Goal: Find specific page/section: Find specific page/section

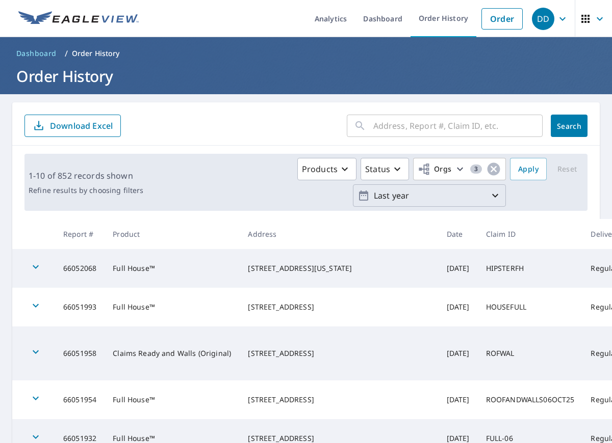
click at [496, 195] on icon "button" at bounding box center [495, 196] width 6 height 4
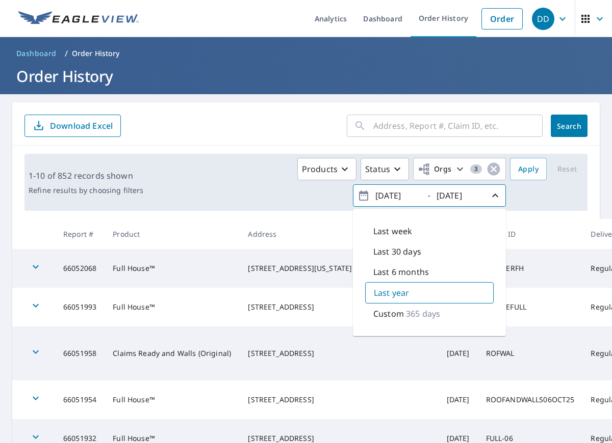
click at [542, 197] on div "Products Status Orgs 3 [DATE] - [DATE] Last week Last 30 days Last 6 months Las…" at bounding box center [365, 182] width 436 height 49
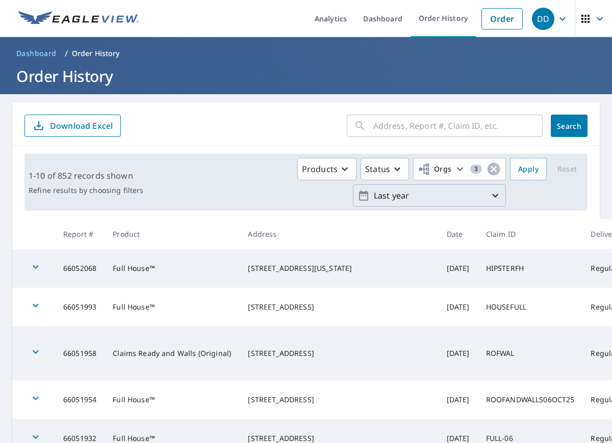
click at [476, 195] on p "Last year" at bounding box center [429, 196] width 119 height 18
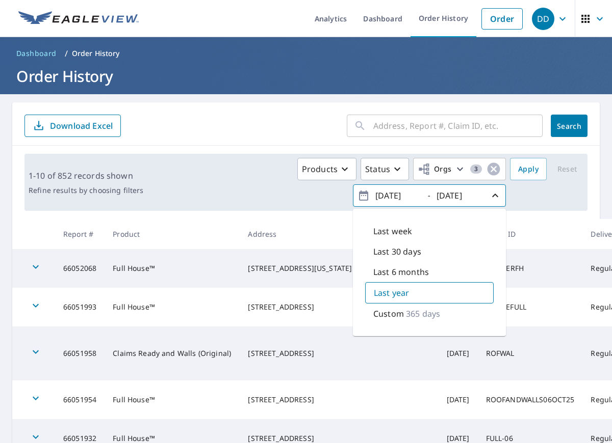
click at [311, 202] on div "Products Status Orgs 3 [DATE] - [DATE] Last week Last 30 days Last 6 months Las…" at bounding box center [326, 182] width 358 height 49
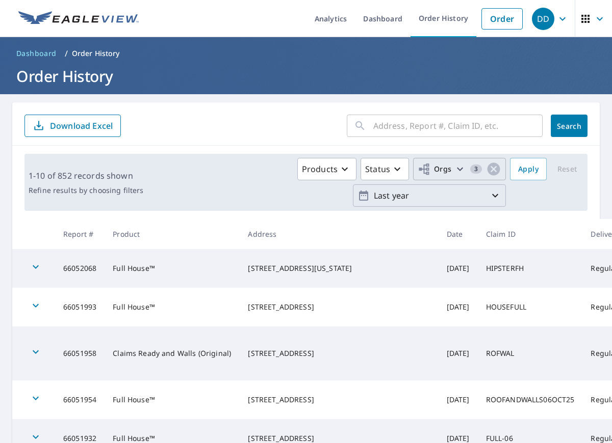
click at [460, 169] on icon "button" at bounding box center [460, 170] width 6 height 4
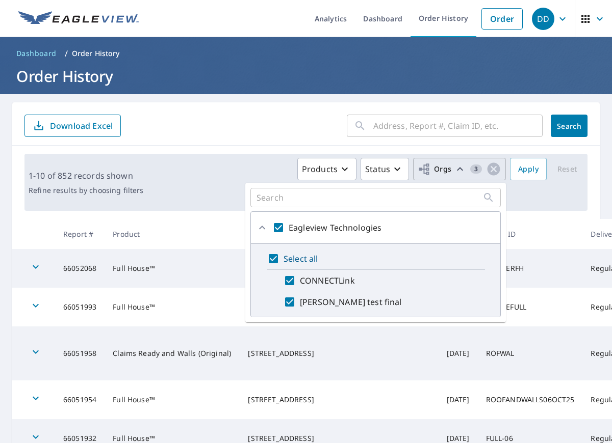
click at [292, 97] on main "​ Search Download Excel 1-10 of 852 records shown Refine results by choosing fi…" at bounding box center [306, 395] width 612 height 603
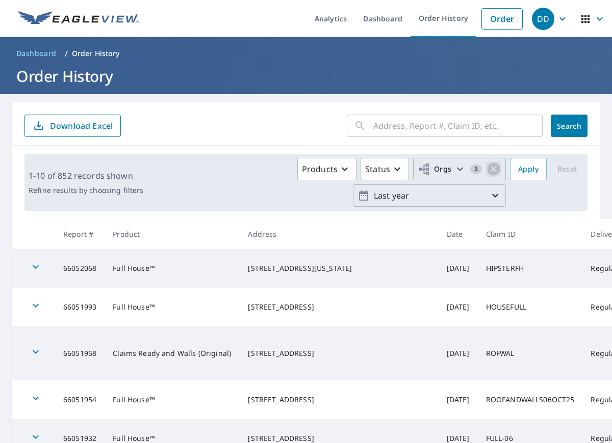
click at [496, 169] on icon "button" at bounding box center [493, 169] width 13 height 13
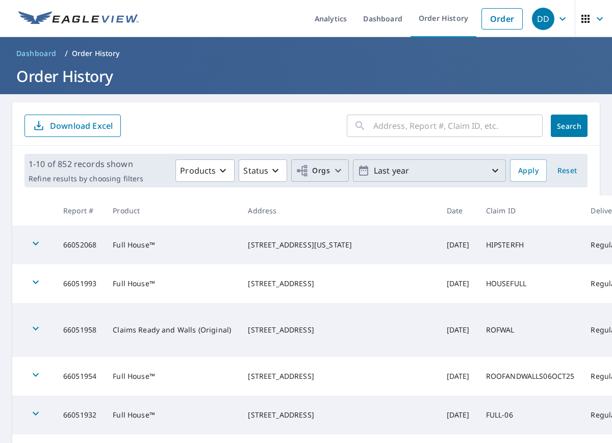
click at [573, 167] on span "Reset" at bounding box center [567, 171] width 24 height 13
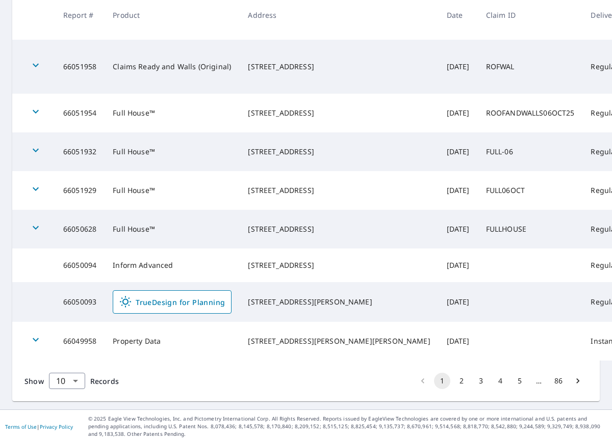
scroll to position [364, 0]
click at [459, 383] on button "2" at bounding box center [461, 381] width 16 height 16
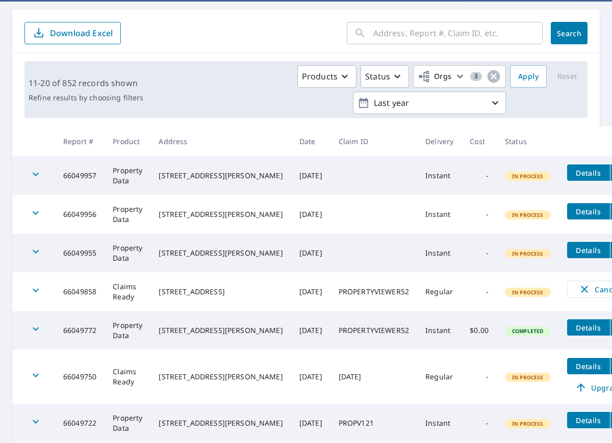
scroll to position [107, 0]
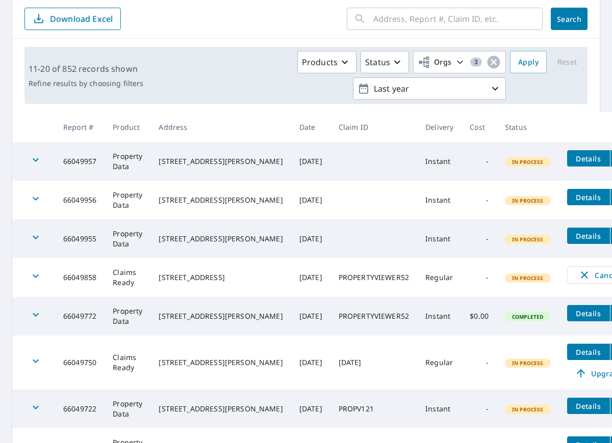
click at [611, 311] on icon "filesDropdownBtn-66049772" at bounding box center [620, 313] width 12 height 12
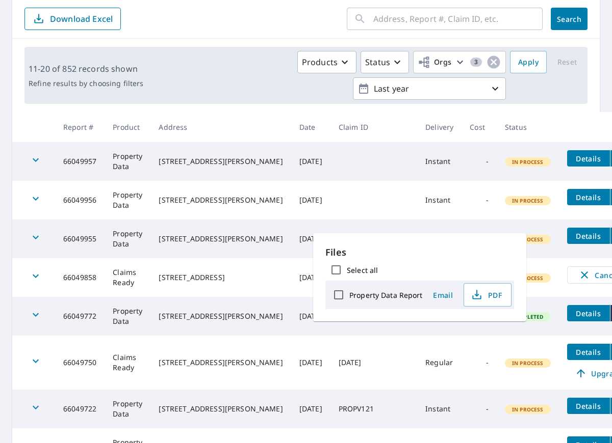
click at [604, 313] on main "​ Search Download Excel 11-20 of 852 records shown Refine results by choosing f…" at bounding box center [306, 290] width 612 height 607
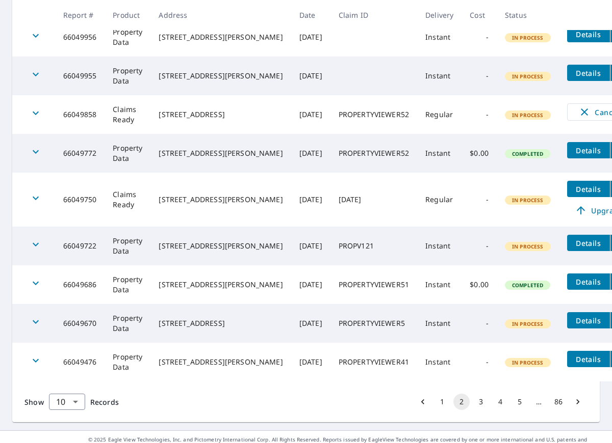
scroll to position [291, 0]
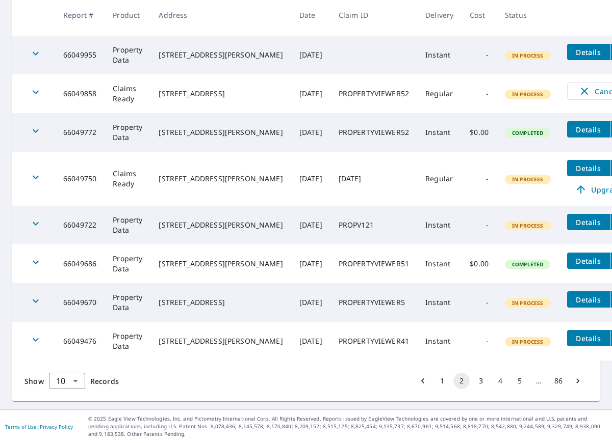
click at [440, 379] on button "1" at bounding box center [442, 381] width 16 height 16
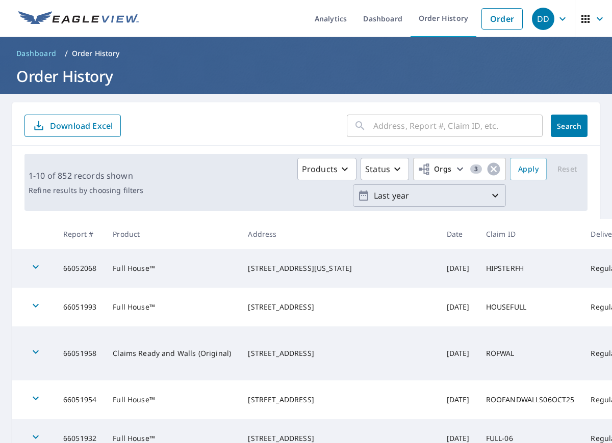
click at [490, 194] on icon "button" at bounding box center [495, 196] width 12 height 12
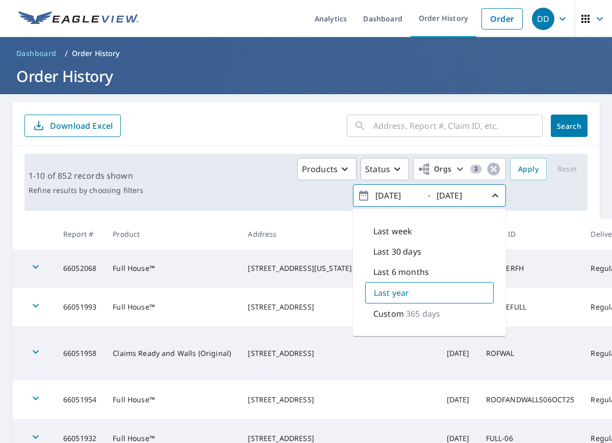
click at [402, 311] on p "Custom" at bounding box center [388, 314] width 31 height 12
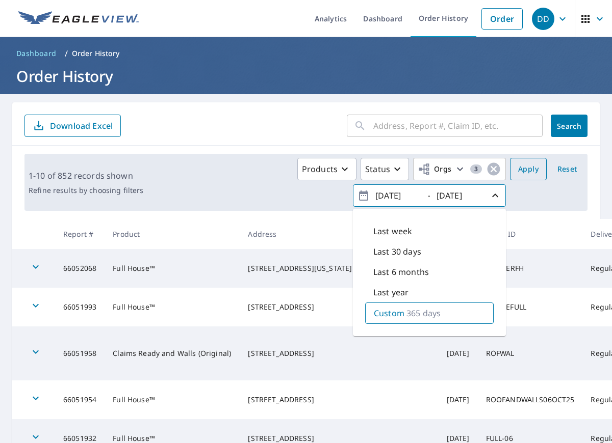
click at [520, 172] on span "Apply" at bounding box center [528, 169] width 20 height 13
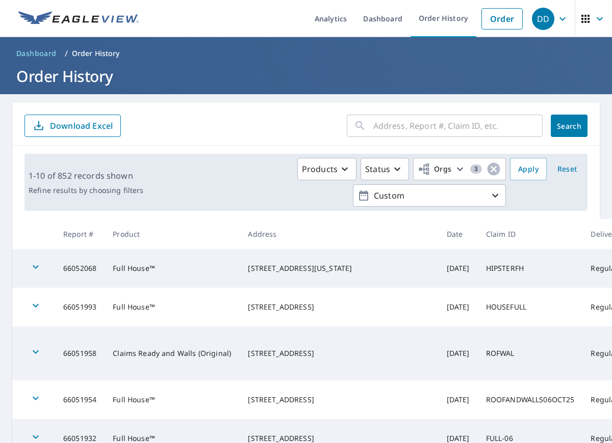
click at [597, 18] on icon "button" at bounding box center [599, 19] width 12 height 12
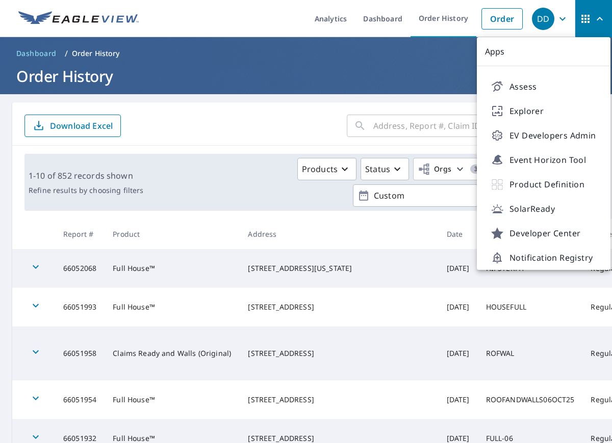
click at [297, 111] on div "​ Search Download Excel" at bounding box center [305, 123] width 587 height 43
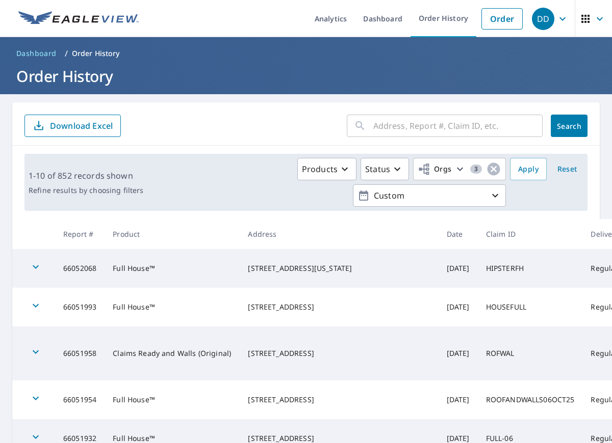
click at [598, 22] on icon "button" at bounding box center [599, 19] width 12 height 12
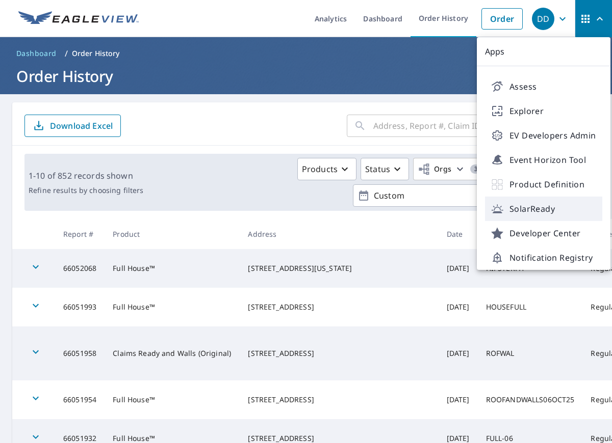
click at [541, 208] on span "SolarReady" at bounding box center [543, 209] width 105 height 12
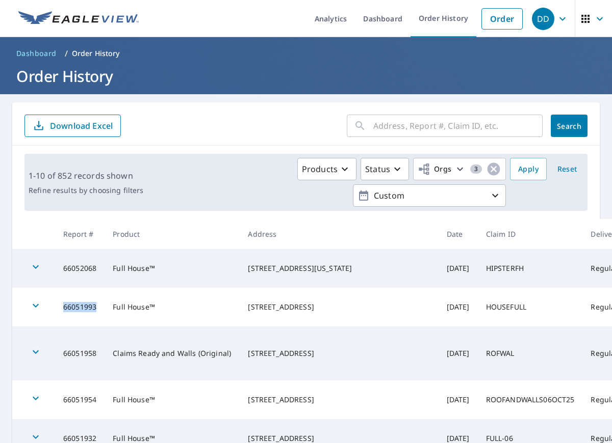
drag, startPoint x: 61, startPoint y: 319, endPoint x: 101, endPoint y: 322, distance: 40.4
click at [101, 322] on td "66051993" at bounding box center [79, 307] width 49 height 39
copy td "66051993"
click at [101, 322] on td "66051993" at bounding box center [79, 307] width 49 height 39
drag, startPoint x: 62, startPoint y: 318, endPoint x: 99, endPoint y: 319, distance: 36.7
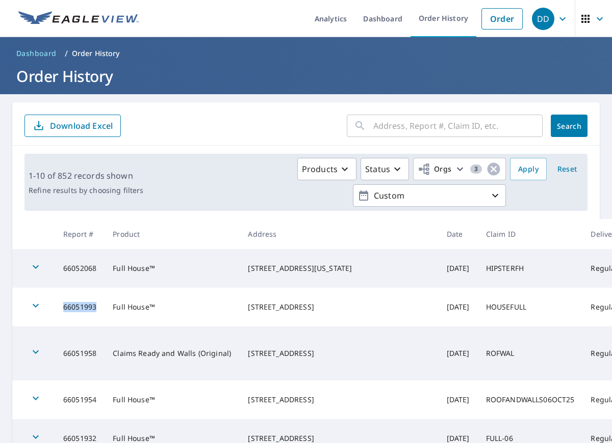
click at [99, 319] on td "66051993" at bounding box center [79, 307] width 49 height 39
copy td "66051993"
click at [99, 319] on td "66051993" at bounding box center [79, 307] width 49 height 39
click at [33, 312] on icon "button" at bounding box center [36, 306] width 12 height 12
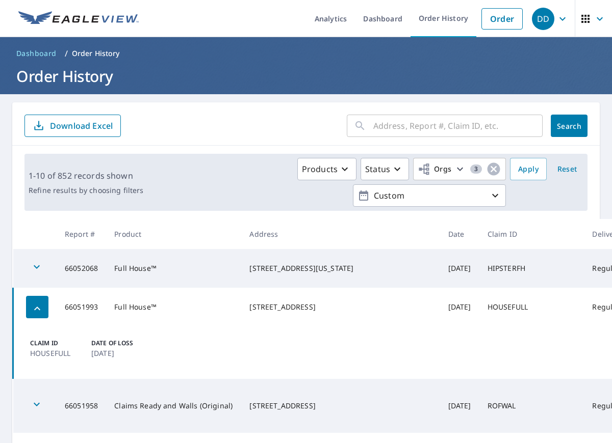
click at [39, 315] on icon "button" at bounding box center [37, 309] width 12 height 12
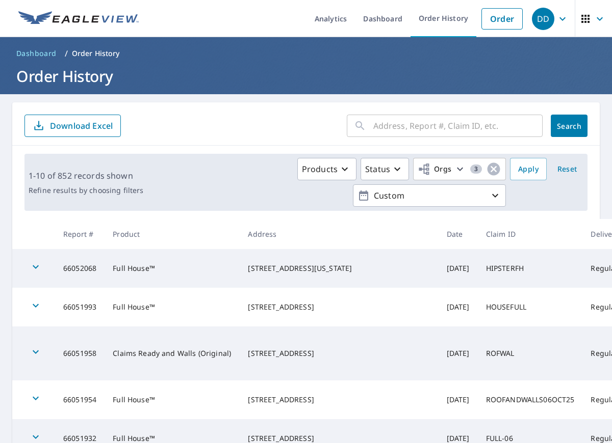
click at [599, 18] on icon "button" at bounding box center [599, 19] width 12 height 12
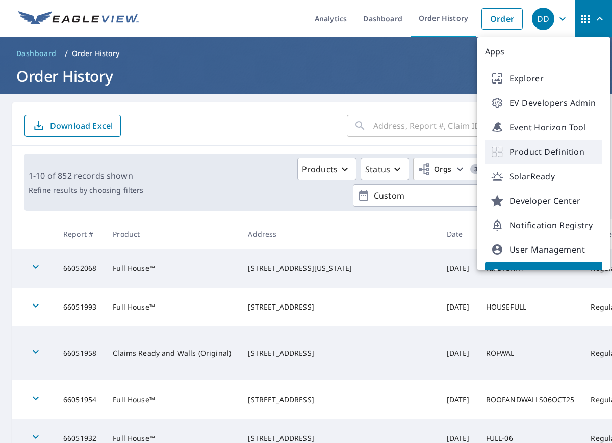
scroll to position [57, 0]
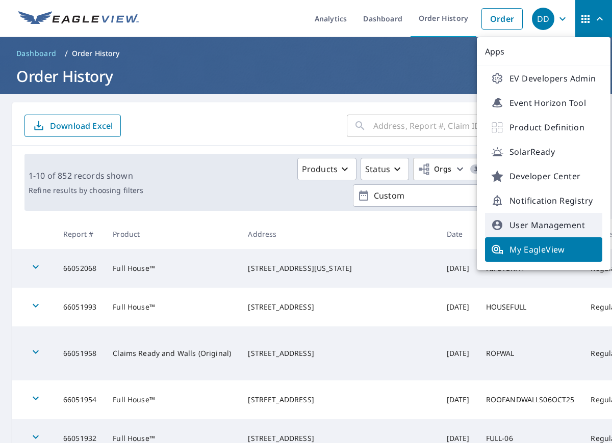
click at [536, 229] on span "User Management" at bounding box center [543, 225] width 105 height 12
